Goal: Information Seeking & Learning: Find specific page/section

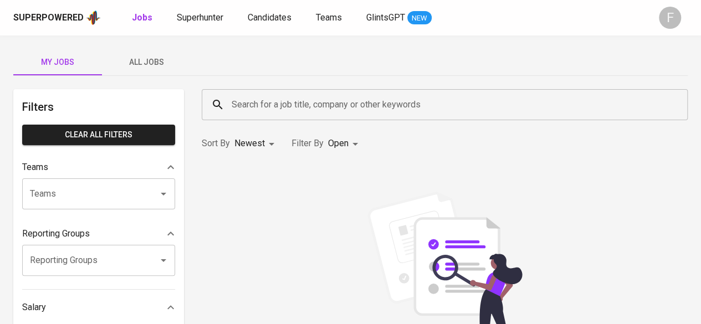
click at [266, 113] on input "Search for a job title, company or other keywords" at bounding box center [447, 104] width 437 height 21
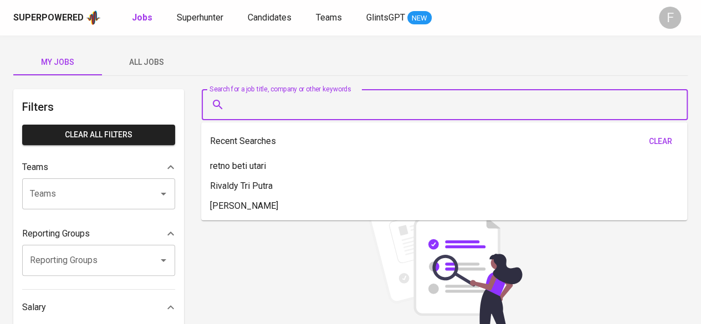
paste input "[EMAIL_ADDRESS][DOMAIN_NAME]"
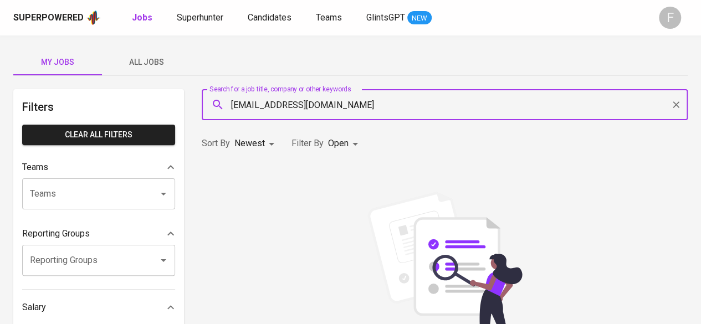
type input "[EMAIL_ADDRESS][DOMAIN_NAME]"
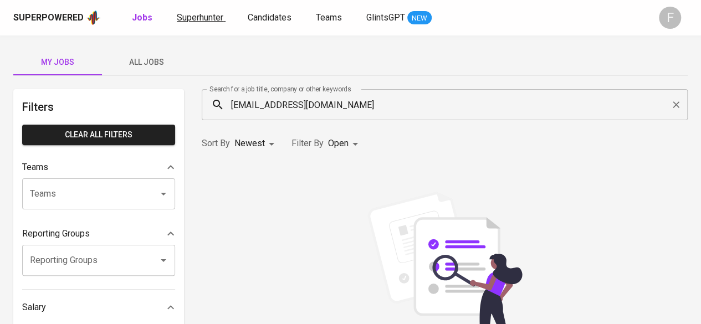
click at [181, 16] on span "Superhunter" at bounding box center [200, 17] width 47 height 11
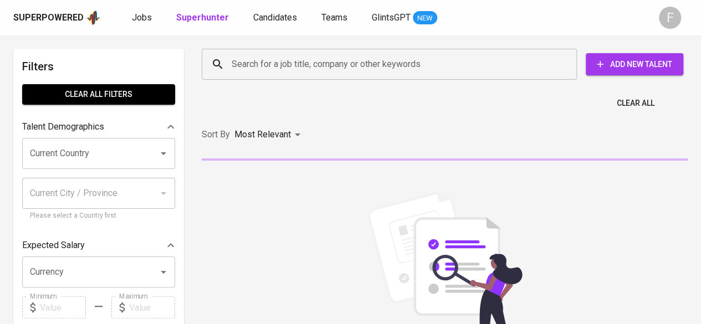
click at [282, 53] on div "Search for a job title, company or other keywords" at bounding box center [389, 64] width 375 height 31
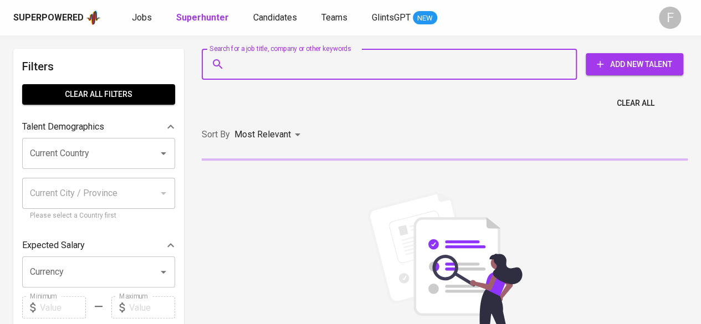
paste input "[EMAIL_ADDRESS][DOMAIN_NAME]"
type input "[EMAIL_ADDRESS][DOMAIN_NAME]"
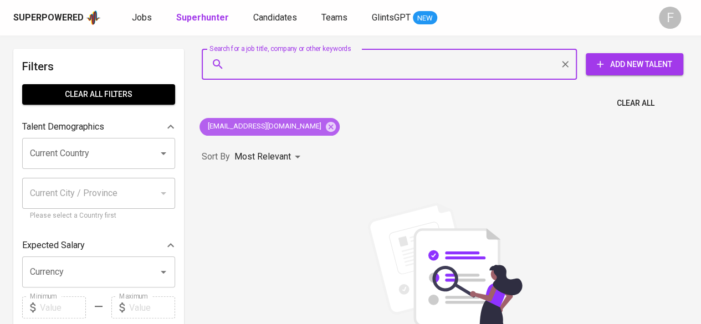
click at [325, 124] on icon at bounding box center [331, 127] width 12 height 12
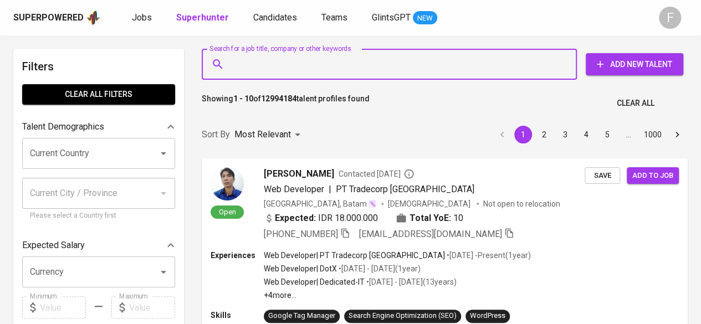
click at [268, 74] on input "Search for a job title, company or other keywords" at bounding box center [392, 64] width 327 height 21
click at [269, 73] on input "Search for a job title, company or other keywords" at bounding box center [392, 64] width 327 height 21
